Goal: Navigation & Orientation: Understand site structure

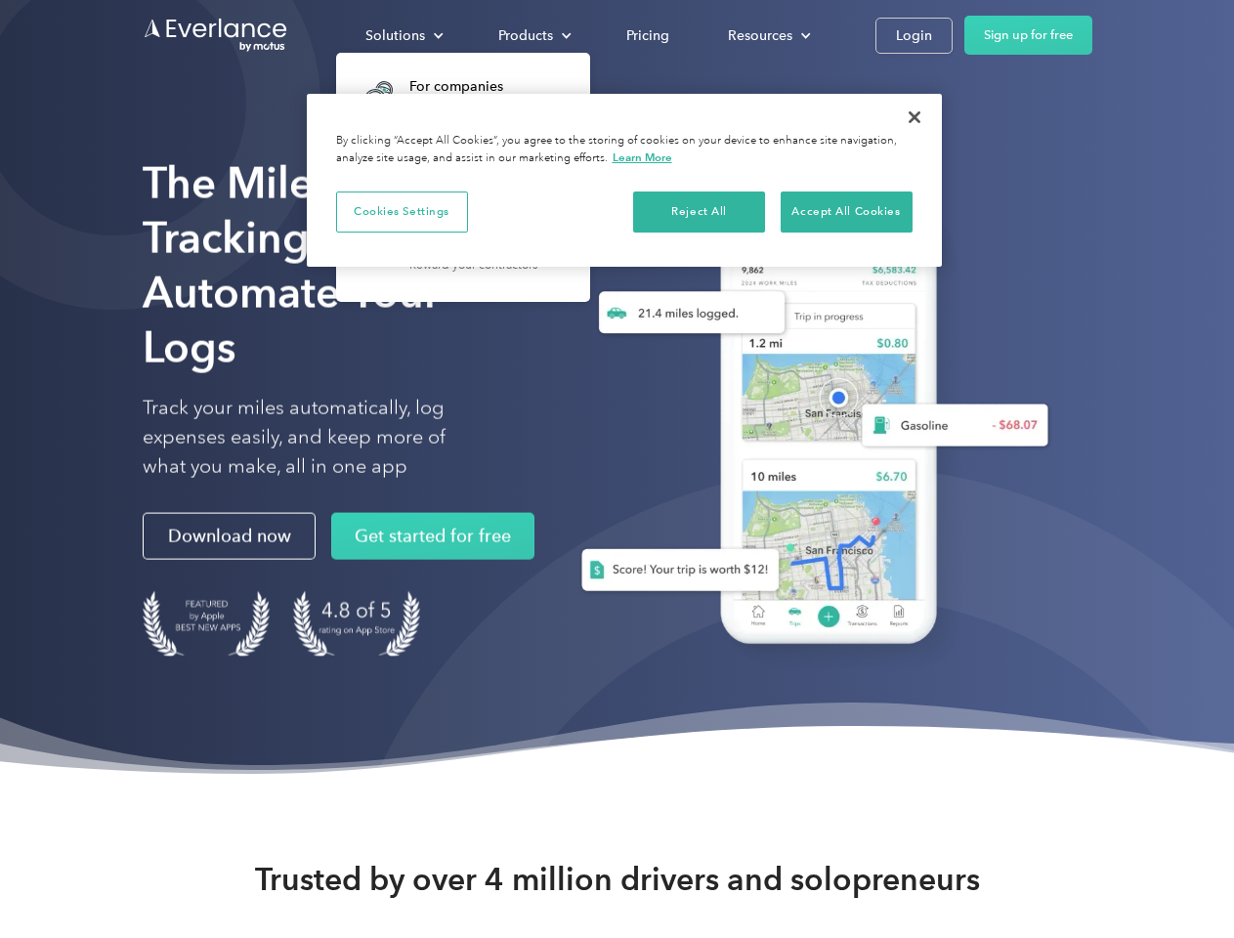
click at [404, 35] on div "Solutions" at bounding box center [395, 35] width 60 height 24
click at [533, 35] on div "Products" at bounding box center [525, 35] width 55 height 24
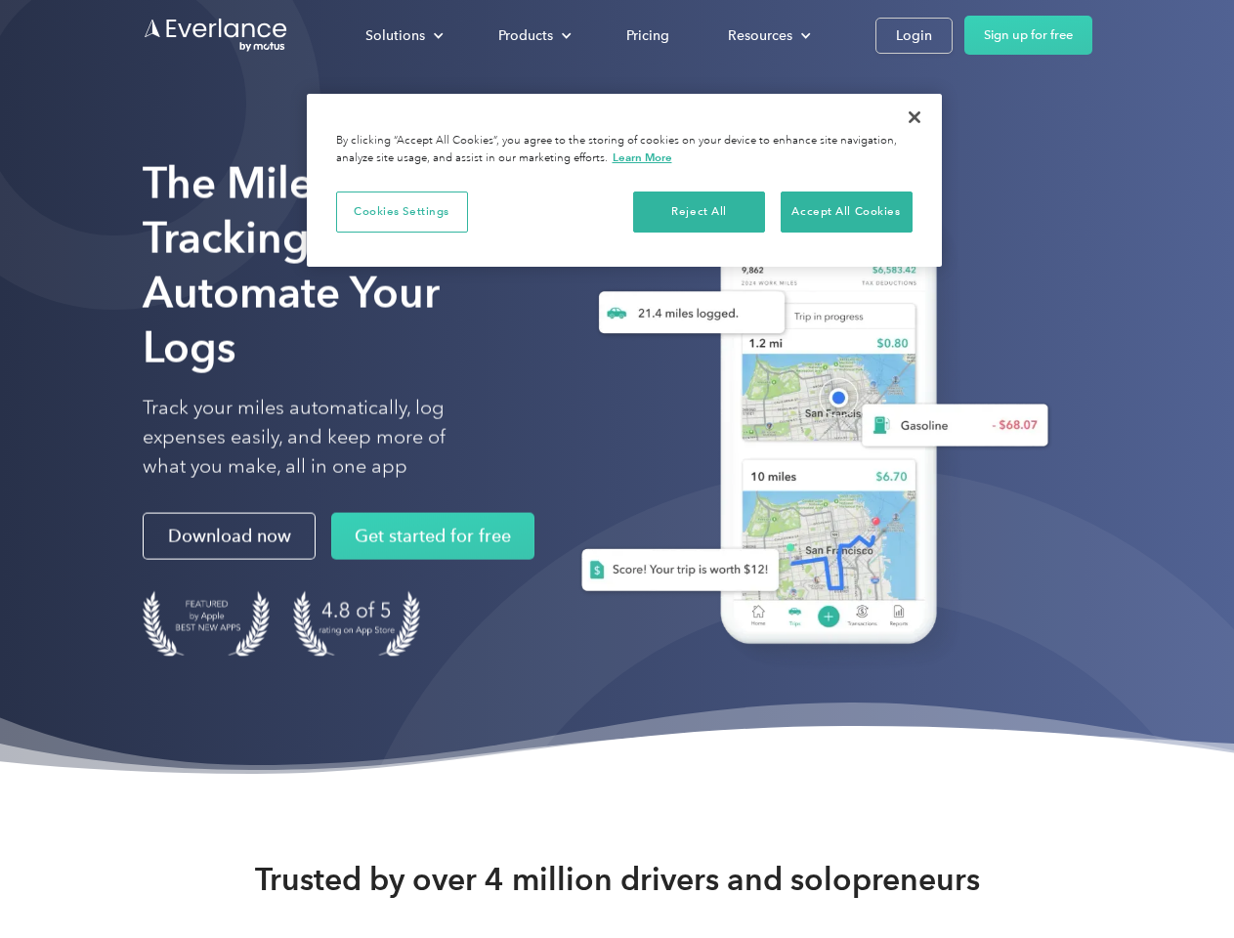
click at [767, 35] on div "Resources" at bounding box center [760, 35] width 64 height 24
click at [402, 211] on button "Cookies Settings" at bounding box center [402, 212] width 132 height 41
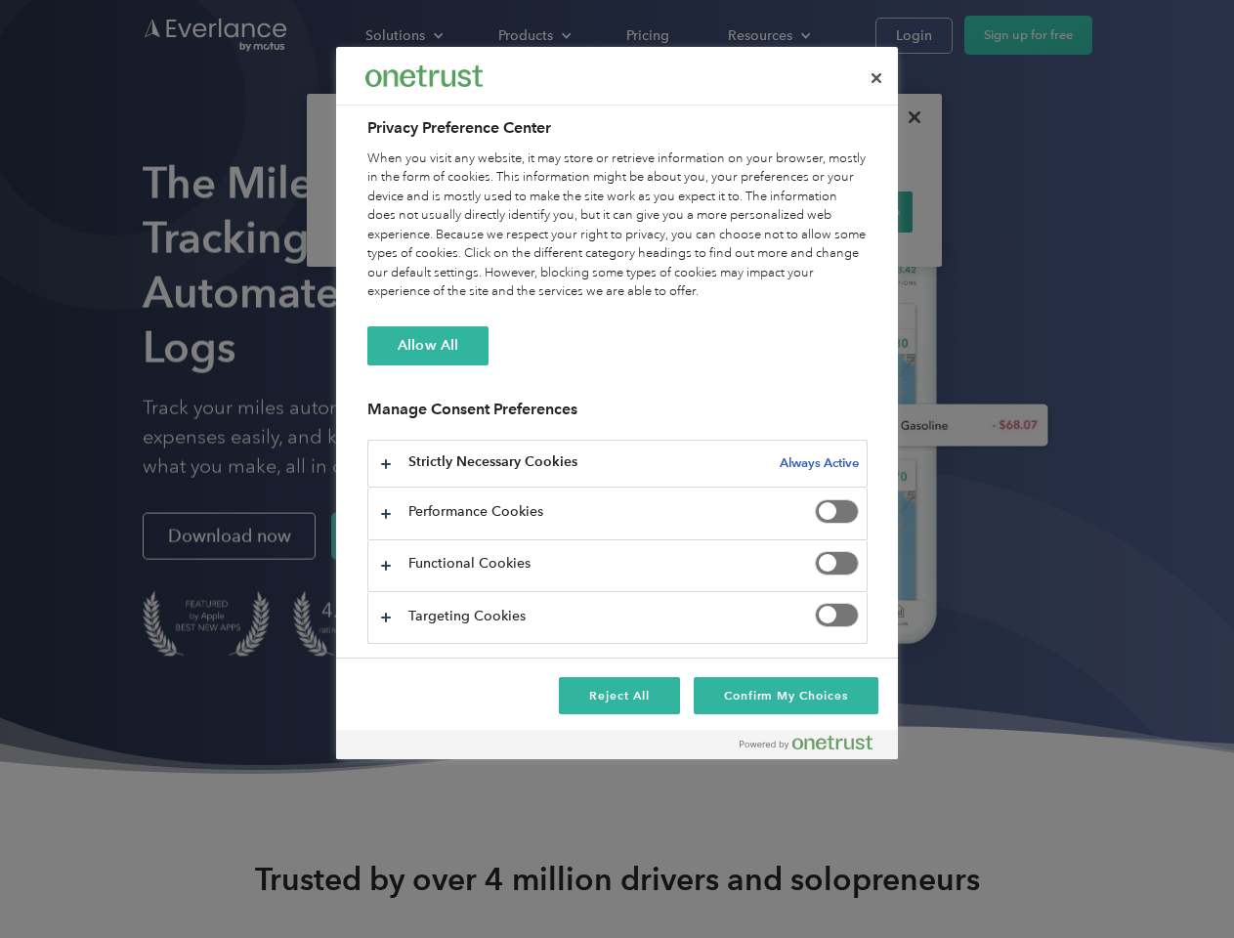
click at [700, 211] on div "When you visit any website, it may store or retrieve information on your browse…" at bounding box center [617, 226] width 500 height 152
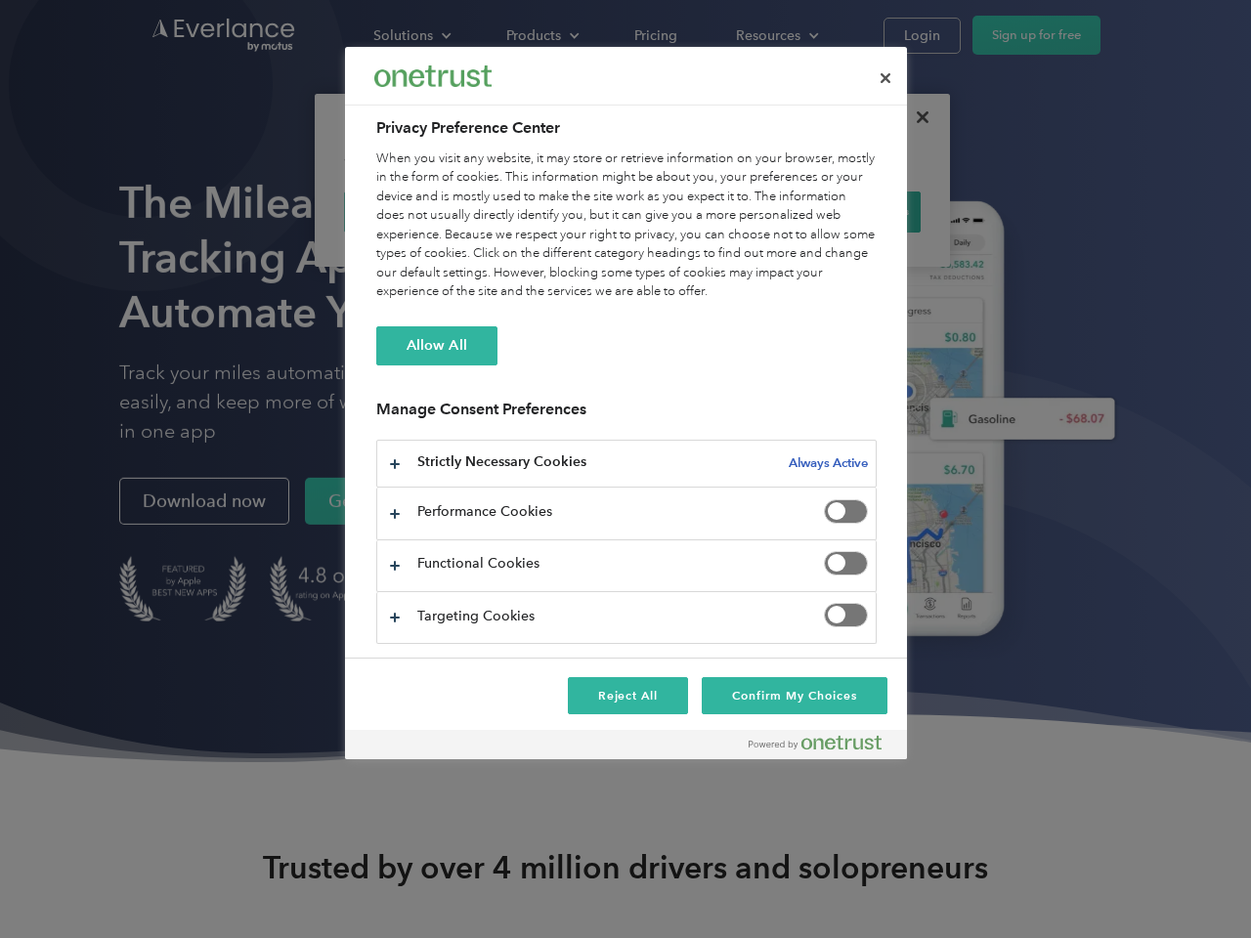
click at [846, 211] on div "When you visit any website, it may store or retrieve information on your browse…" at bounding box center [626, 226] width 500 height 152
click at [915, 117] on div at bounding box center [625, 469] width 1251 height 938
